Goal: Use online tool/utility: Utilize a website feature to perform a specific function

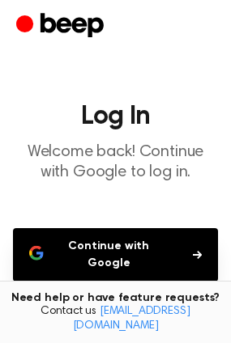
click at [188, 248] on button "Continue with Google" at bounding box center [115, 254] width 205 height 53
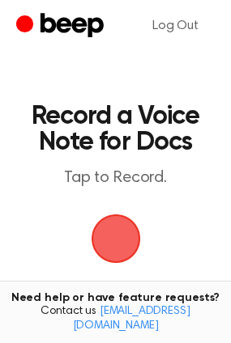
click at [116, 236] on span "button" at bounding box center [116, 238] width 66 height 66
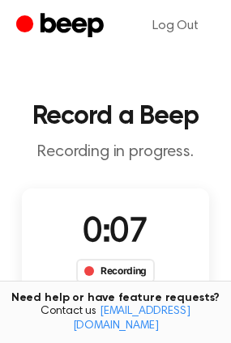
click at [141, 150] on p "Recording in progress." at bounding box center [115, 152] width 205 height 20
click at [124, 280] on div "Recording" at bounding box center [115, 271] width 78 height 24
click at [124, 248] on span "0:09" at bounding box center [115, 233] width 65 height 34
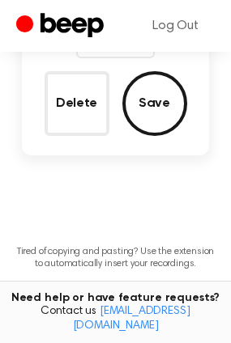
scroll to position [145, 0]
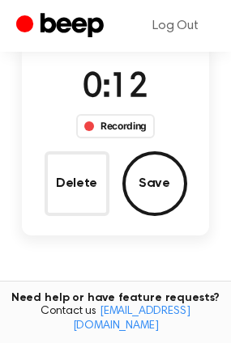
click at [176, 184] on button "Save" at bounding box center [154, 183] width 65 height 65
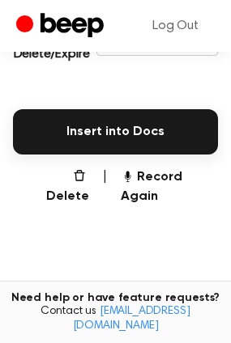
scroll to position [243, 0]
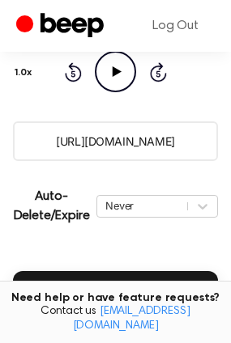
click at [163, 143] on input "[URL][DOMAIN_NAME]" at bounding box center [115, 141] width 205 height 40
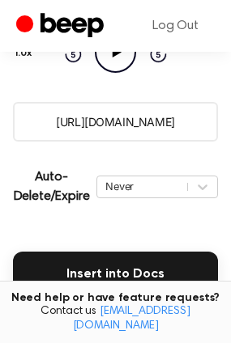
scroll to position [0, 0]
